Goal: Find specific page/section: Find specific page/section

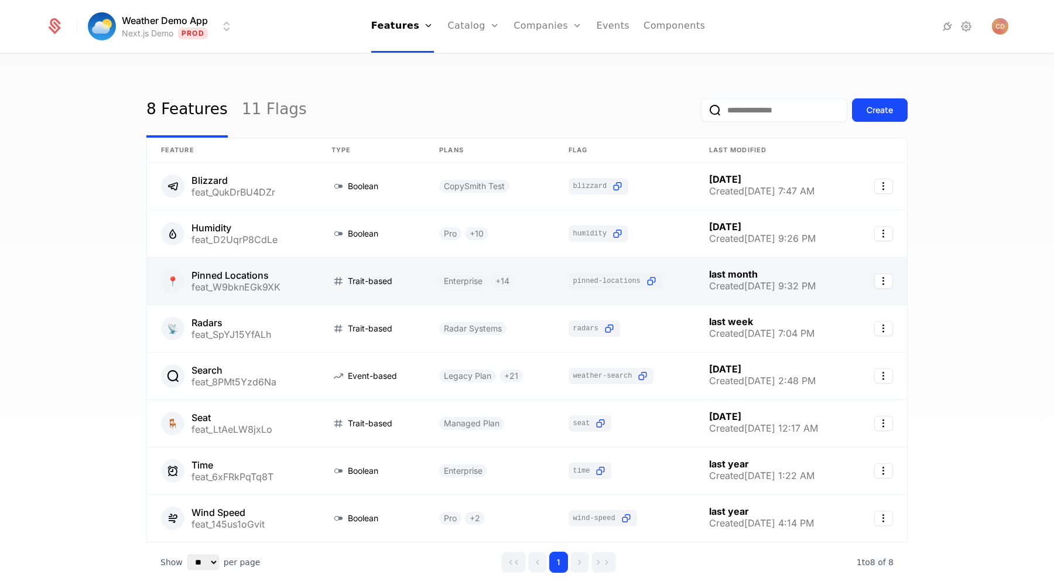
click at [289, 275] on link at bounding box center [232, 281] width 170 height 47
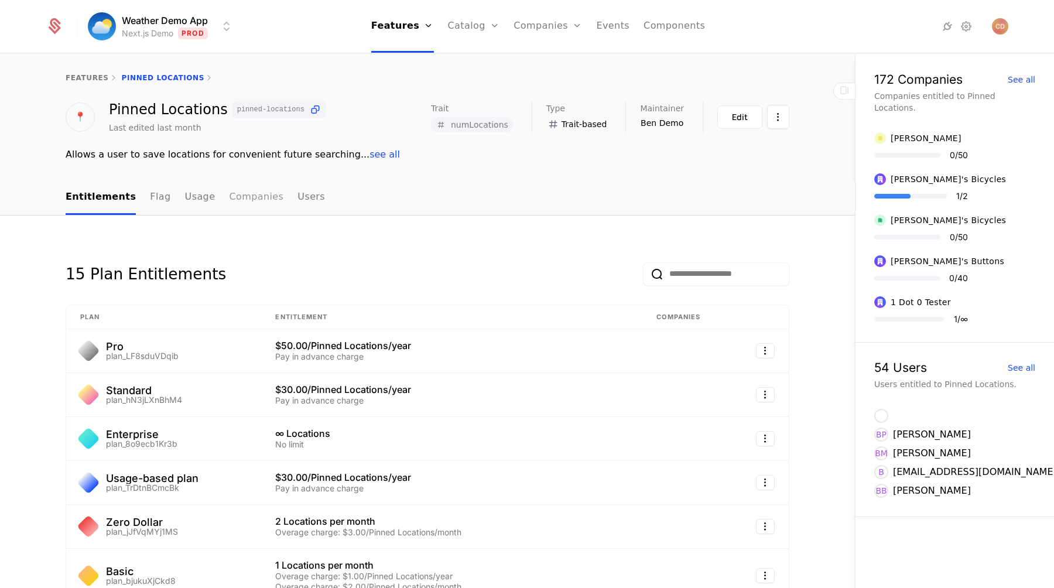
click at [249, 193] on link "Companies" at bounding box center [256, 197] width 54 height 35
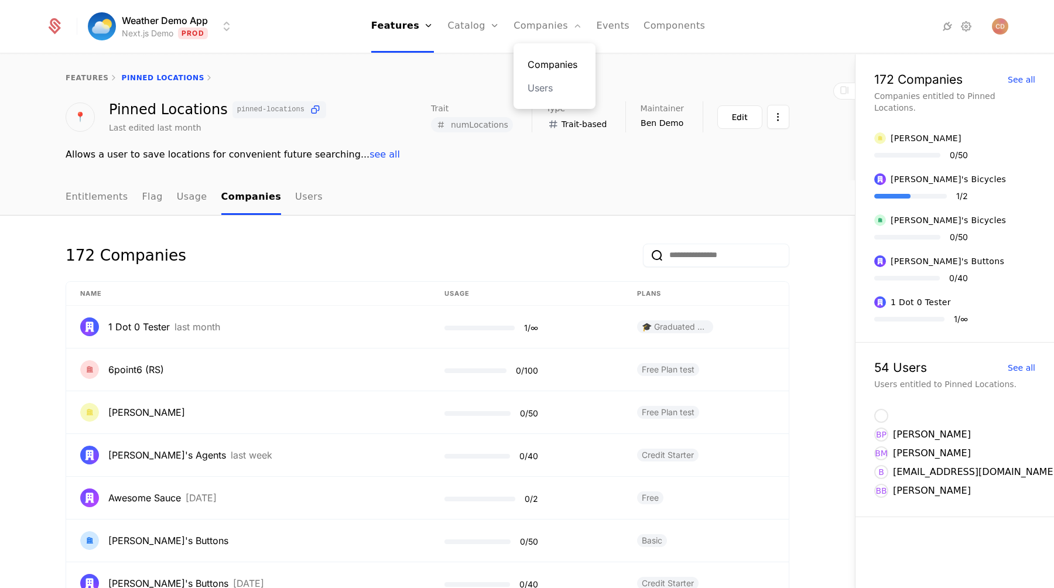
click at [531, 61] on link "Companies" at bounding box center [555, 64] width 54 height 14
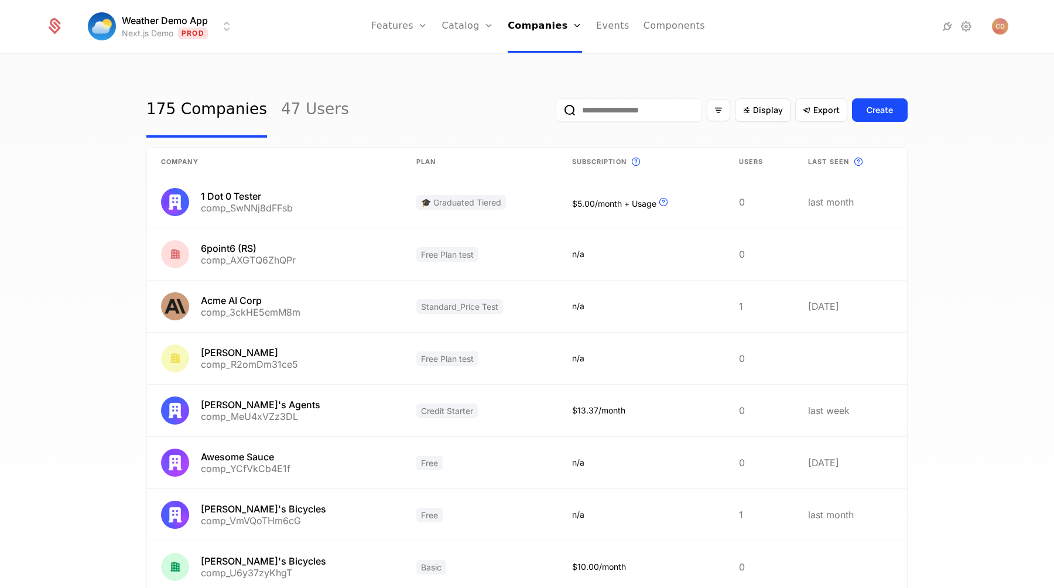
click at [597, 111] on input "email" at bounding box center [629, 109] width 146 height 23
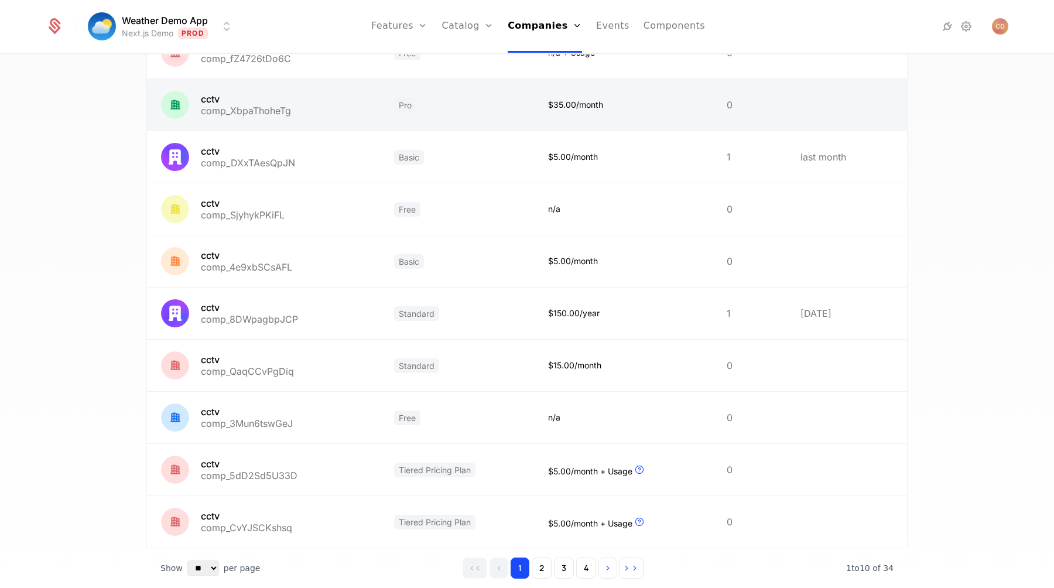
scroll to position [189, 0]
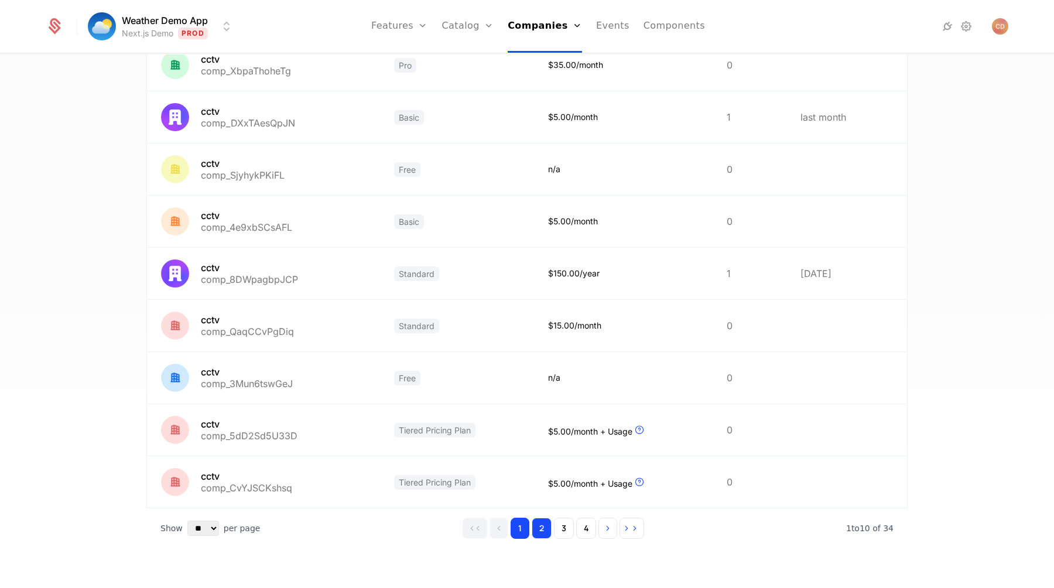
type input "****"
click at [539, 528] on button "2" at bounding box center [542, 528] width 20 height 21
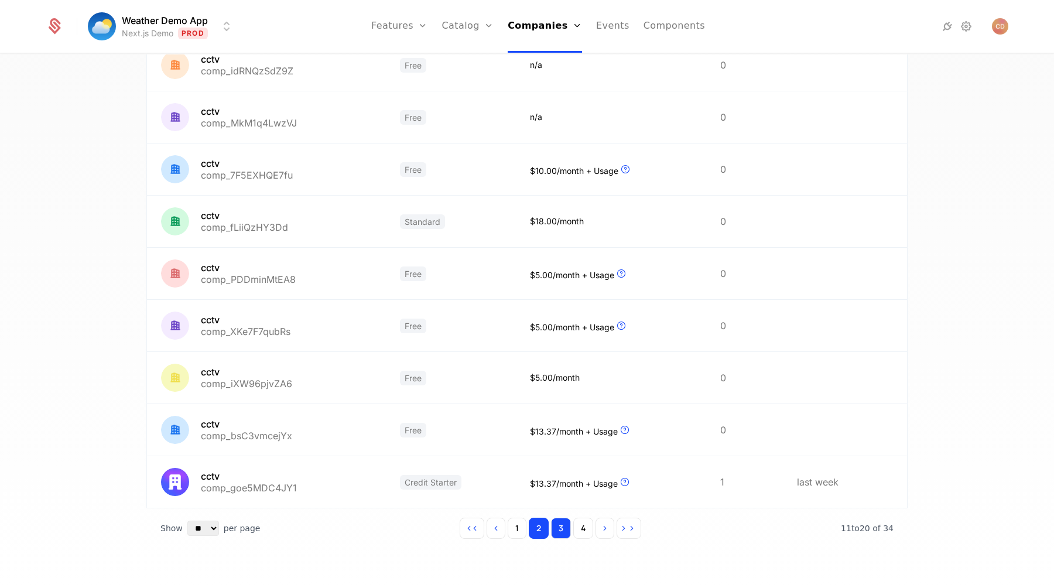
click at [554, 529] on button "3" at bounding box center [561, 528] width 20 height 21
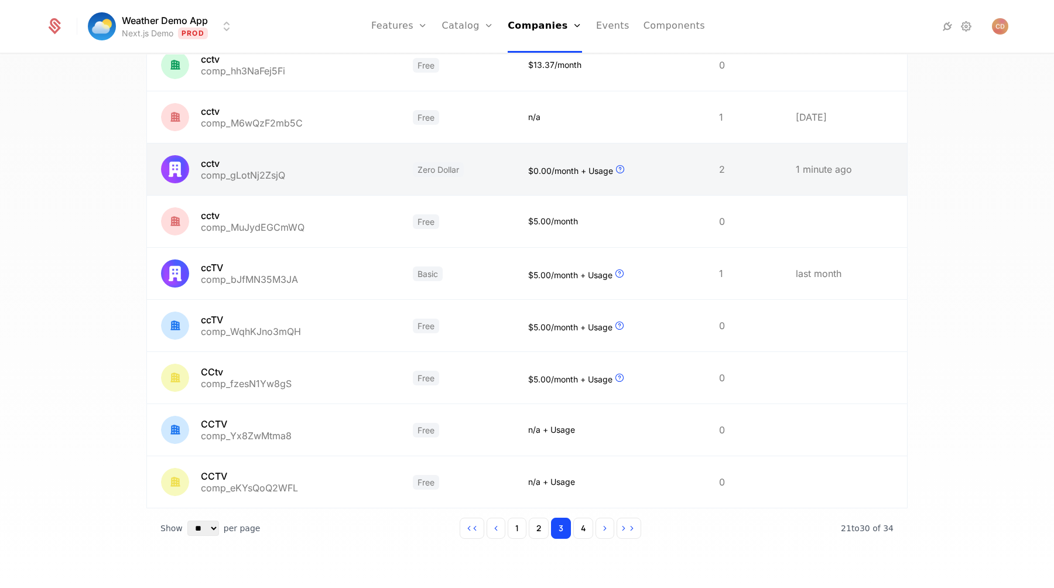
click at [665, 183] on link at bounding box center [609, 169] width 190 height 52
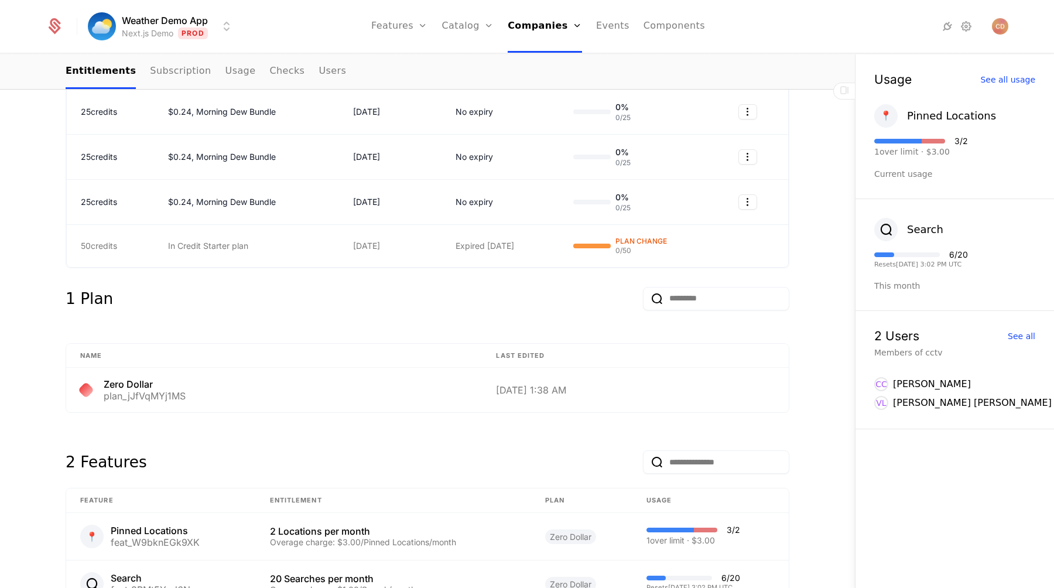
scroll to position [963, 0]
